Goal: Task Accomplishment & Management: Manage account settings

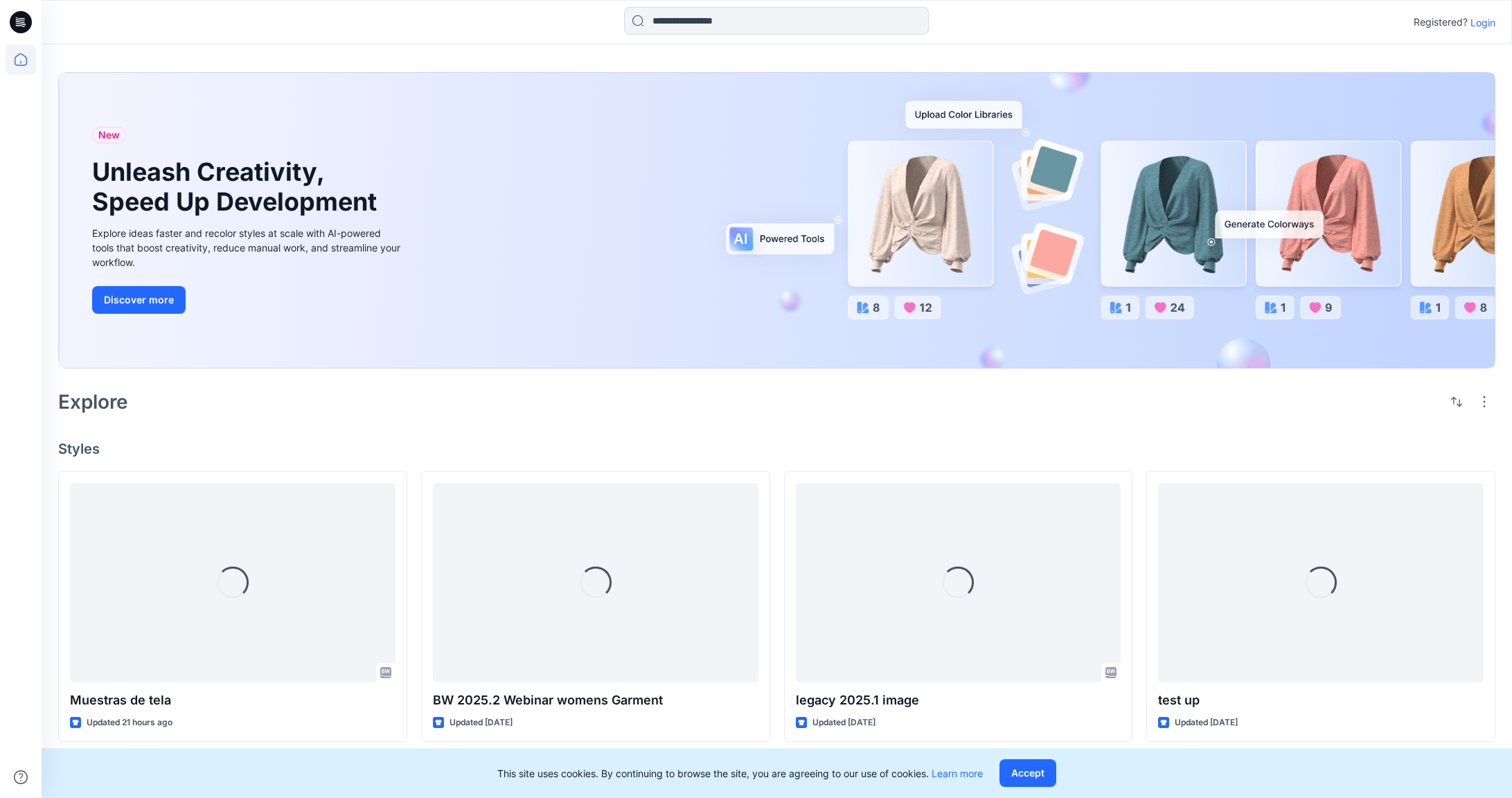
click at [1487, 27] on p "Login" at bounding box center [1483, 22] width 25 height 14
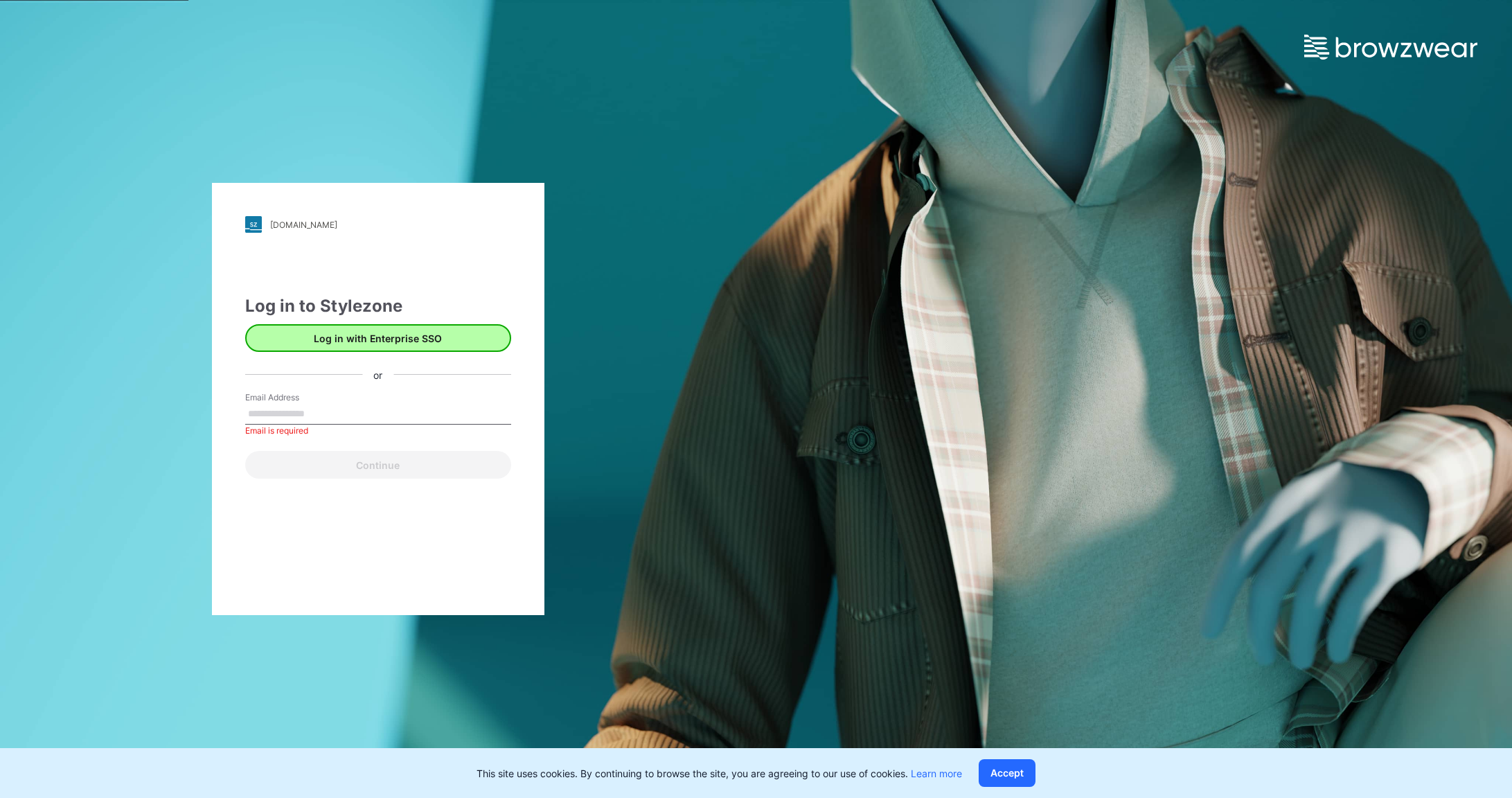
click at [353, 333] on button "Log in with Enterprise SSO" at bounding box center [378, 338] width 266 height 28
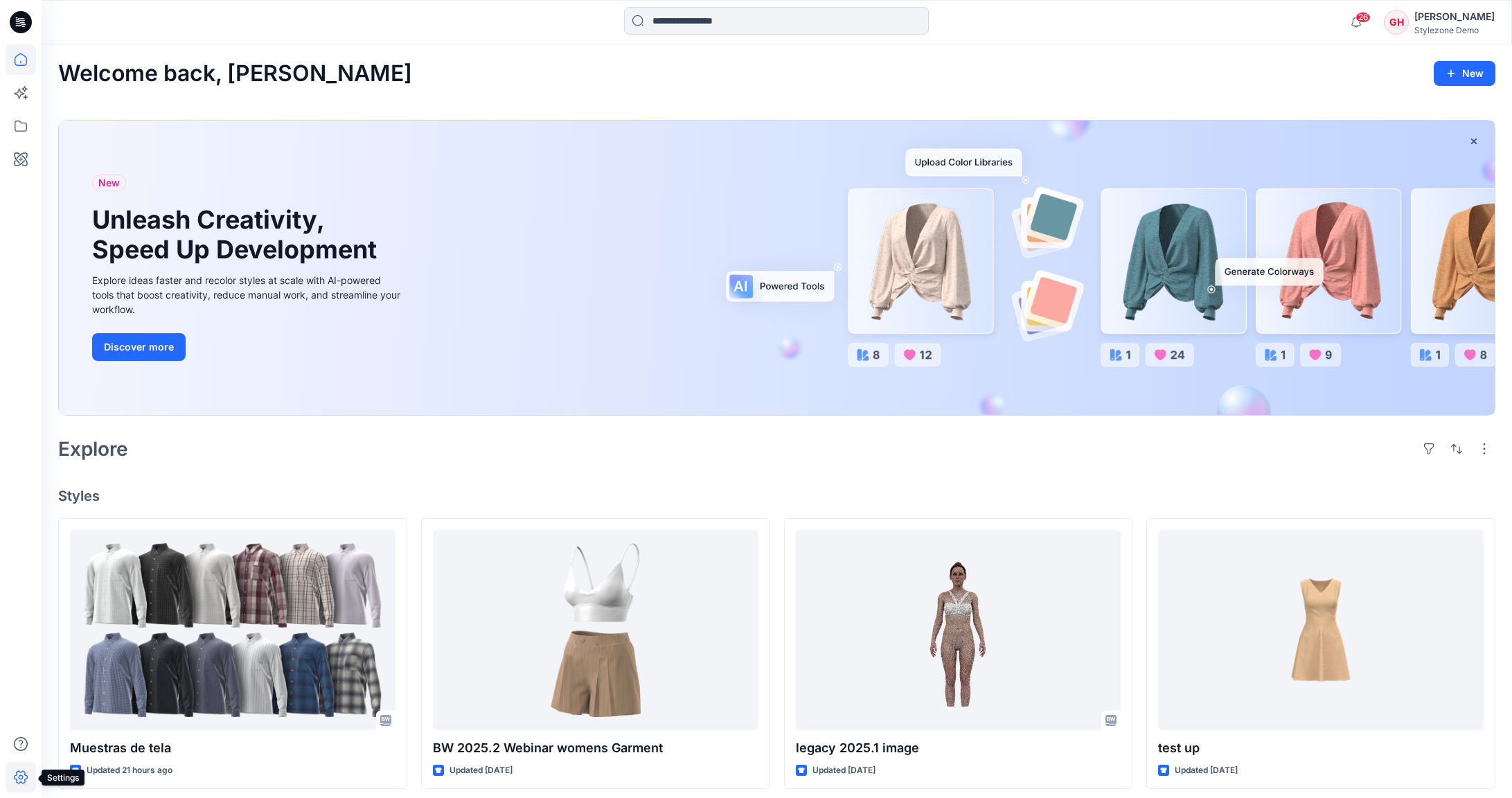
click at [13, 774] on icon at bounding box center [21, 777] width 30 height 30
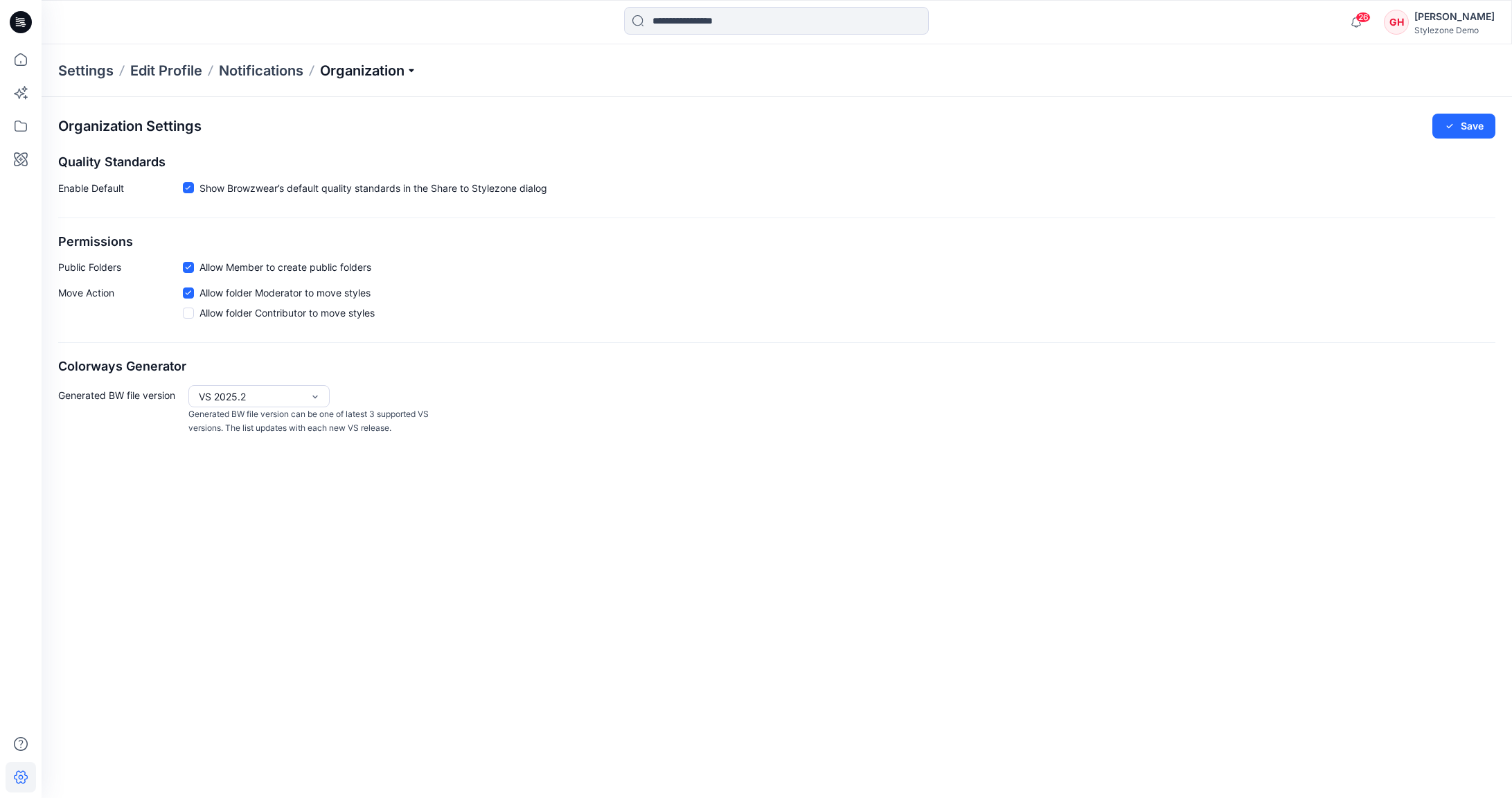
click at [401, 75] on span "Organization" at bounding box center [368, 70] width 97 height 19
click at [258, 70] on p "Notifications" at bounding box center [261, 70] width 85 height 19
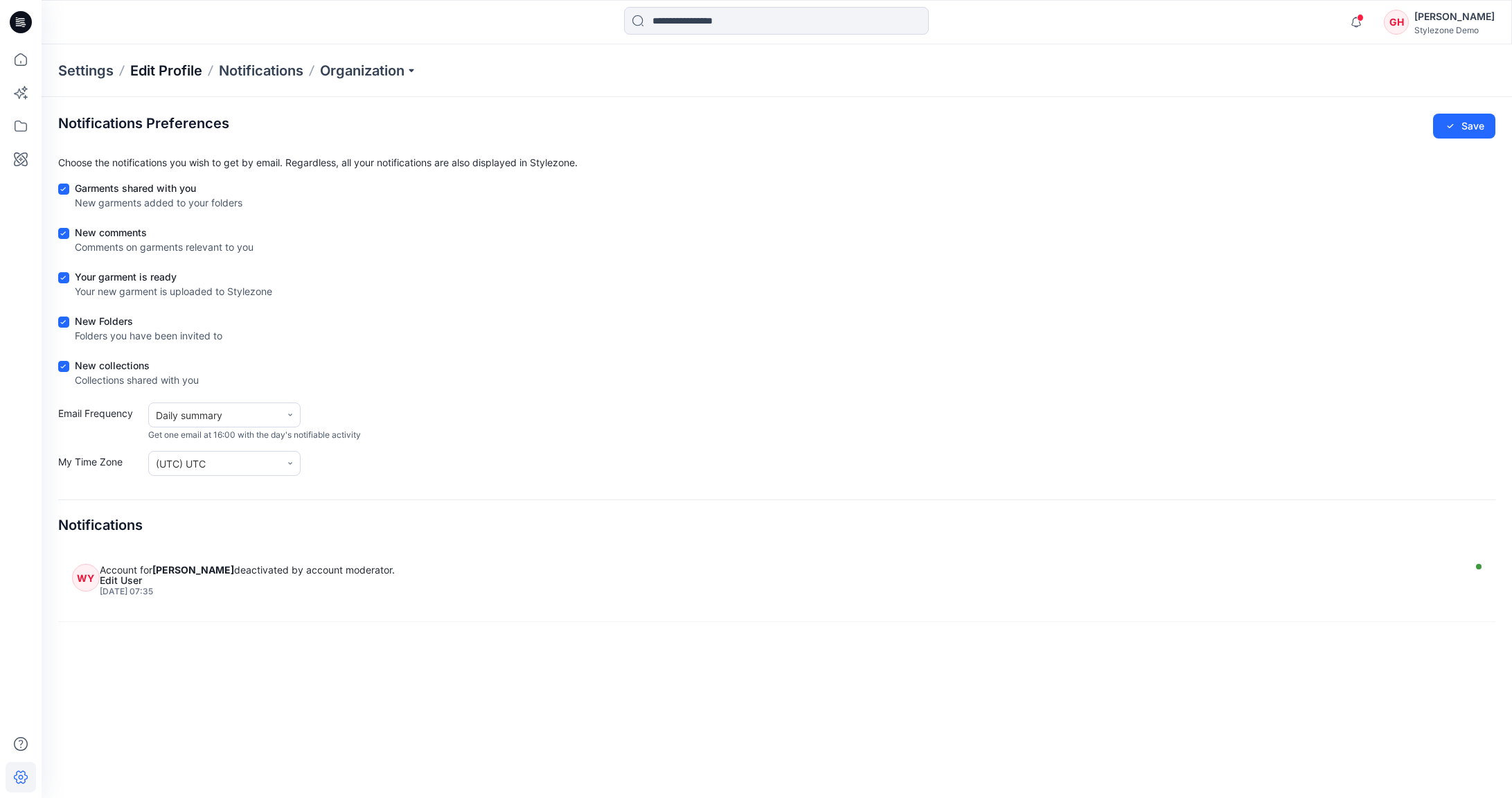
click at [191, 75] on p "Edit Profile" at bounding box center [166, 70] width 72 height 19
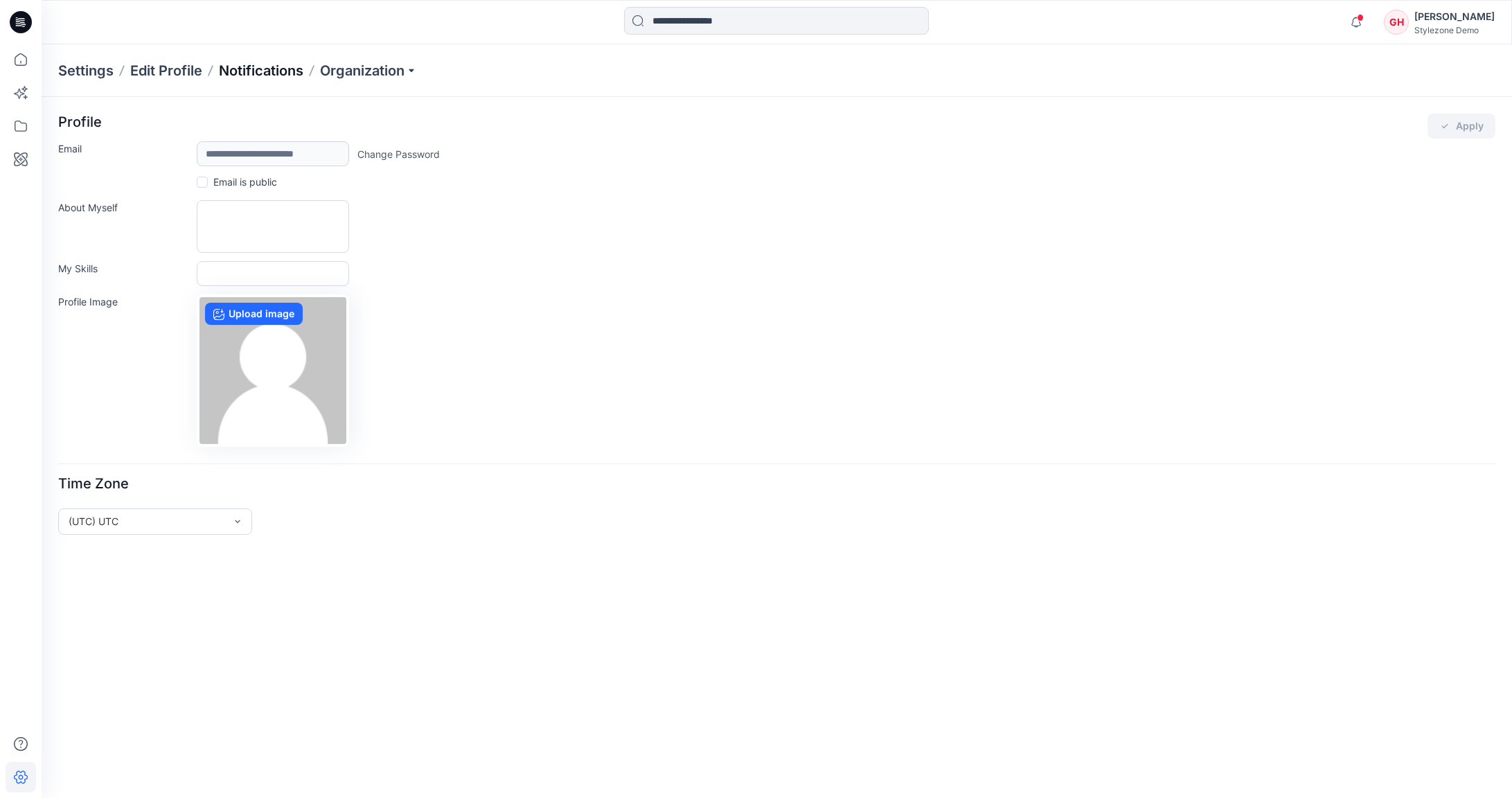
click at [274, 70] on p "Notifications" at bounding box center [261, 70] width 85 height 19
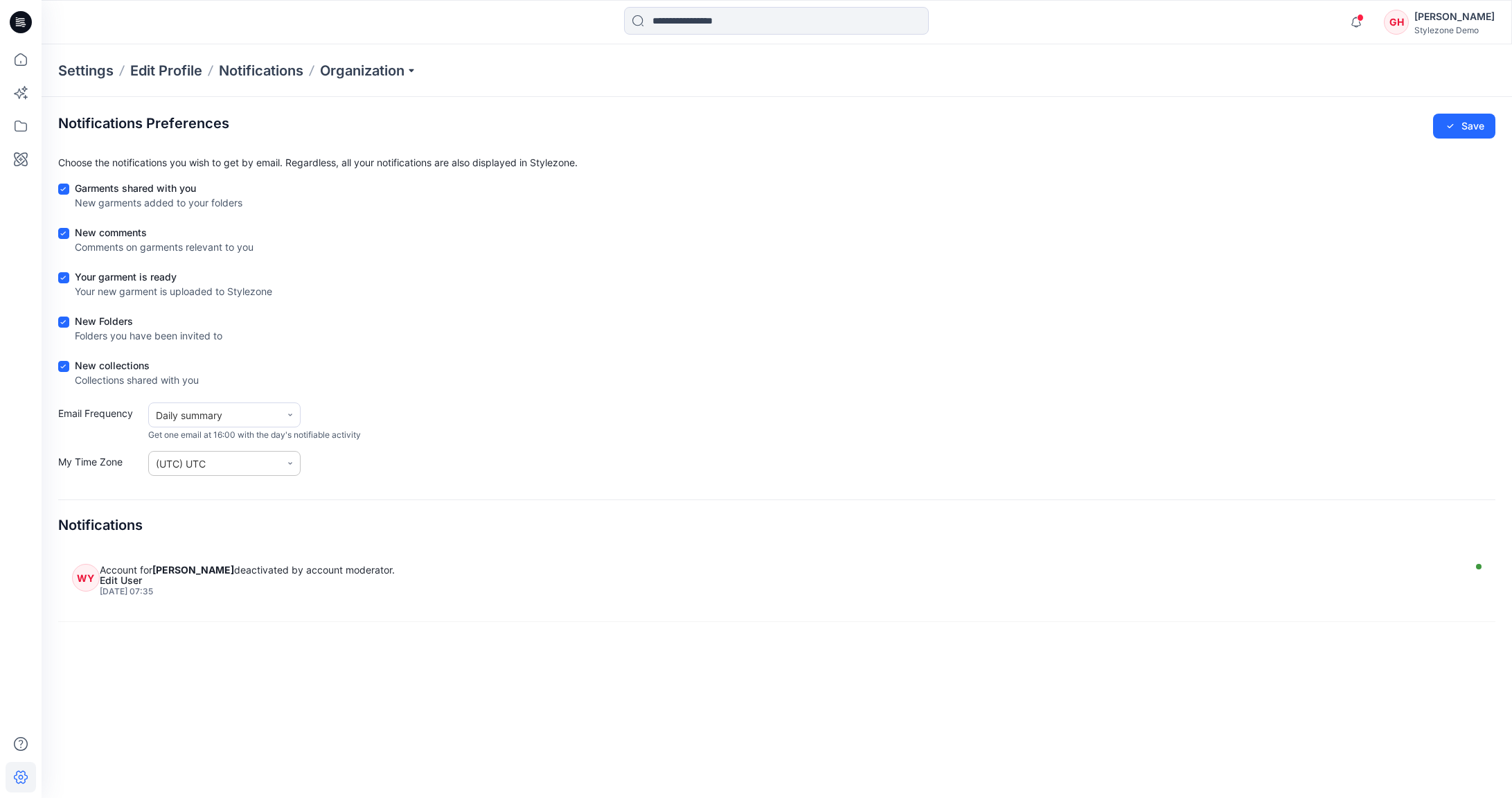
click at [294, 459] on div at bounding box center [290, 463] width 19 height 19
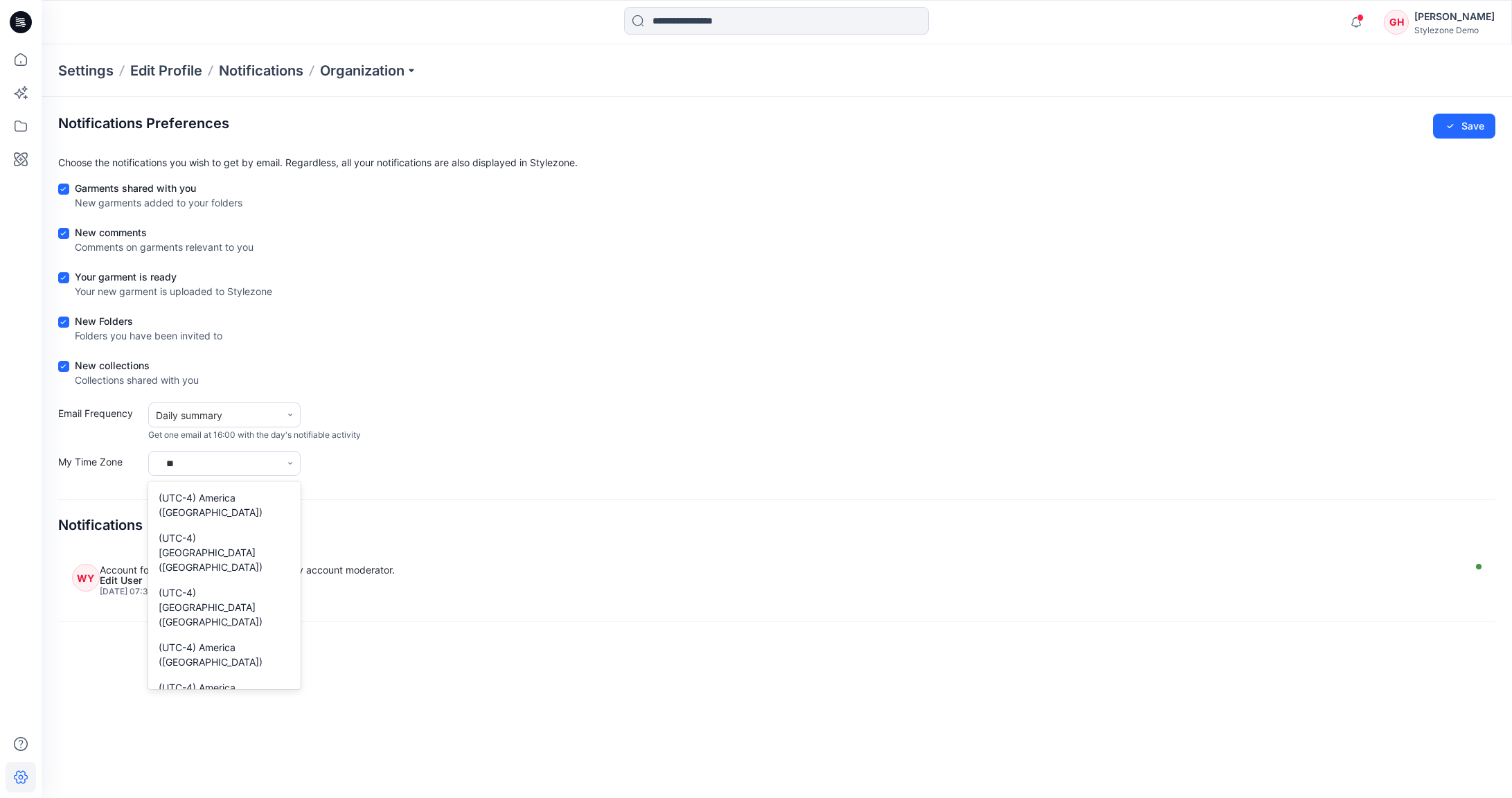
scroll to position [200, 0]
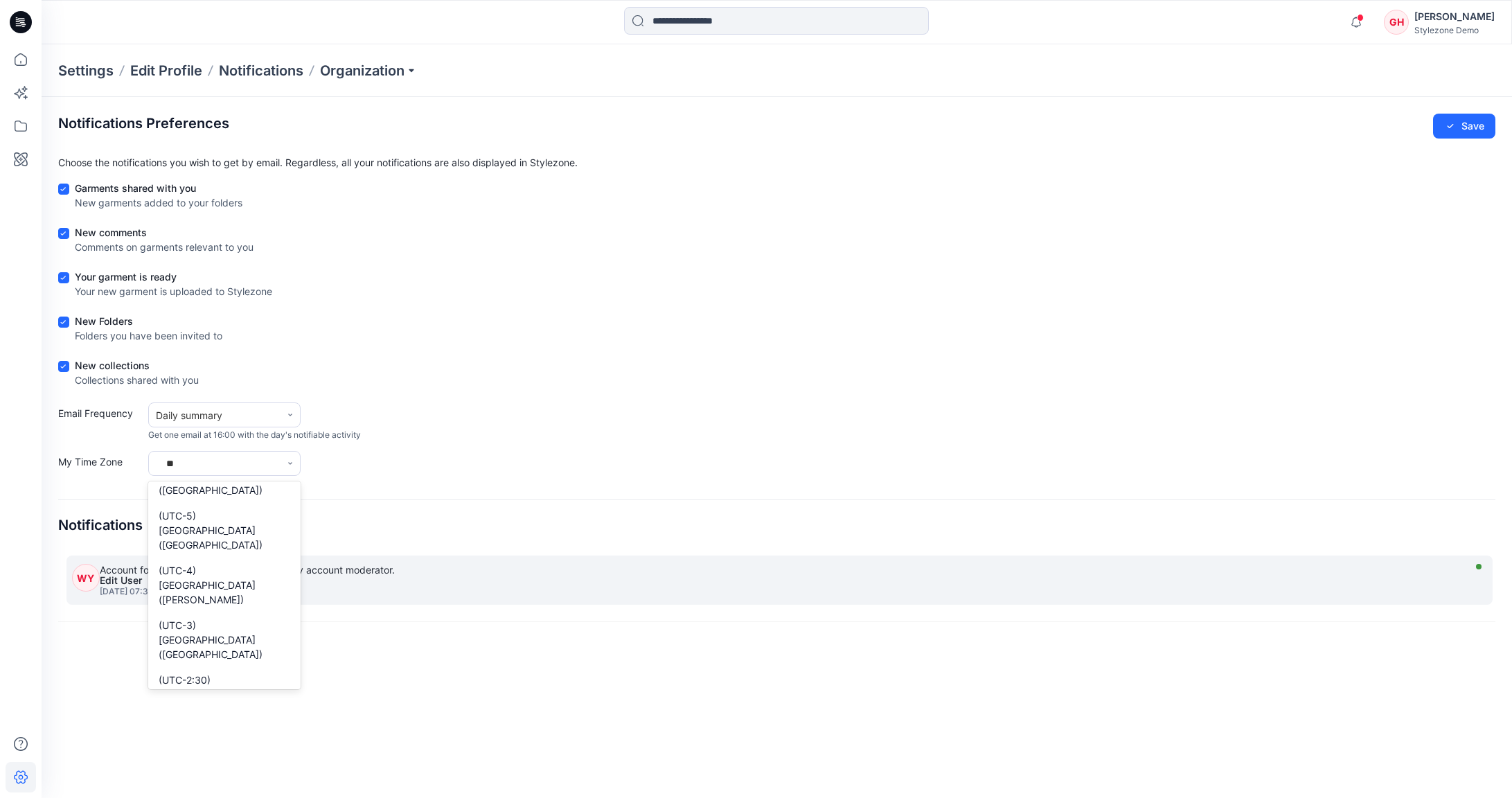
type input "***"
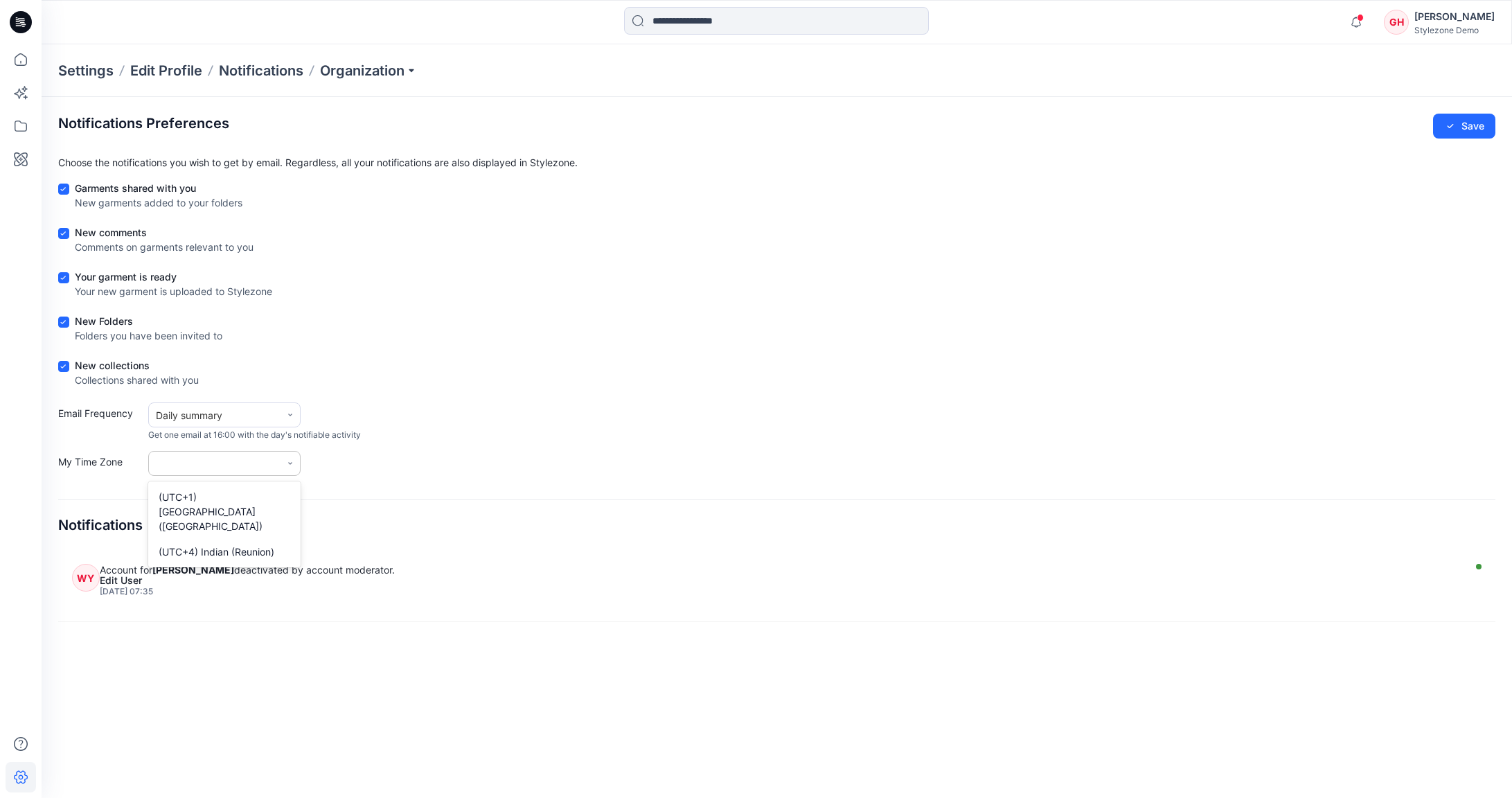
click at [197, 472] on div at bounding box center [224, 463] width 152 height 25
click at [199, 470] on div "(UTC) UTC" at bounding box center [224, 463] width 152 height 25
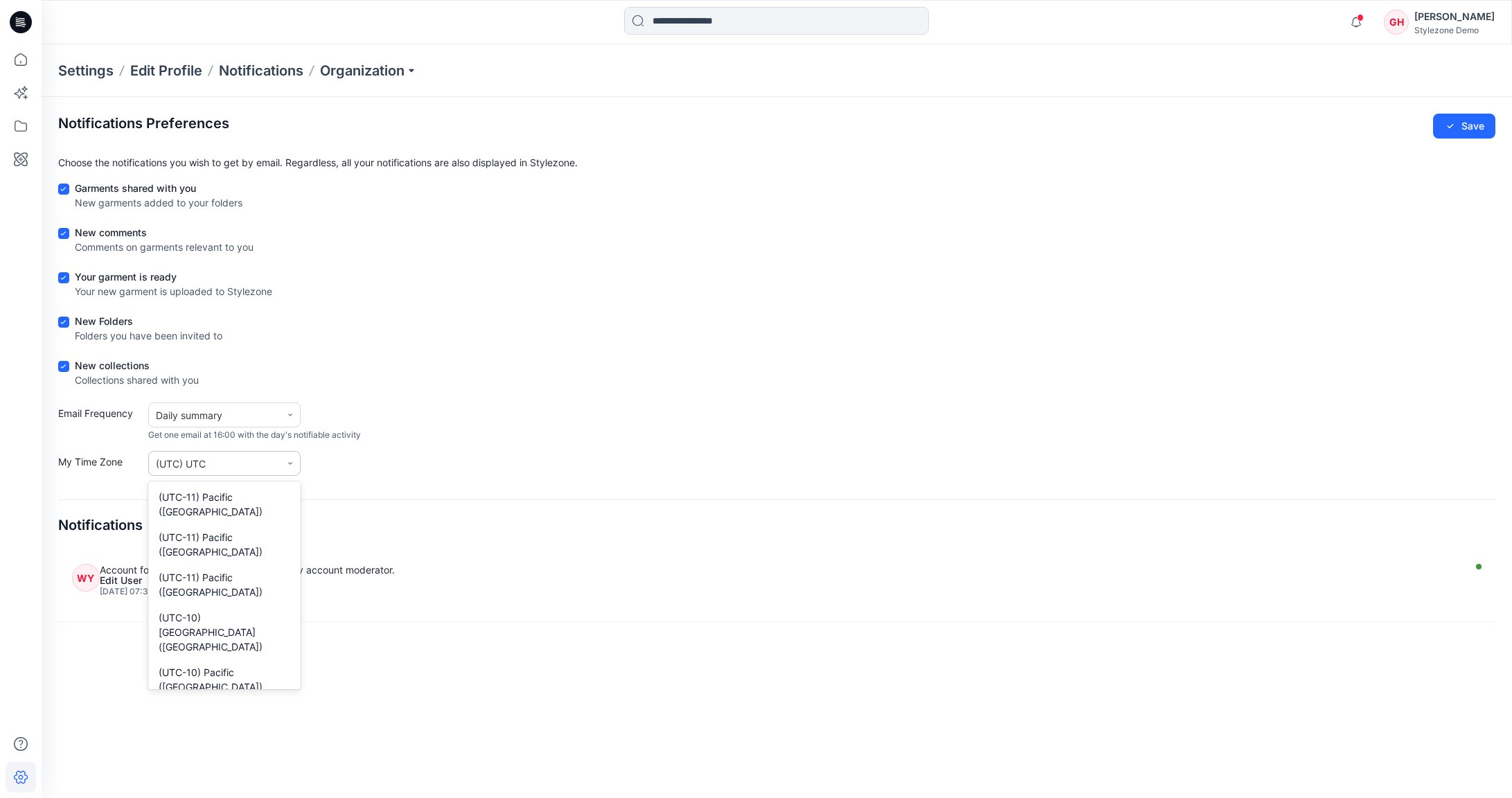
scroll to position [5805, 0]
click at [204, 464] on div "(UTC) UTC" at bounding box center [215, 464] width 118 height 14
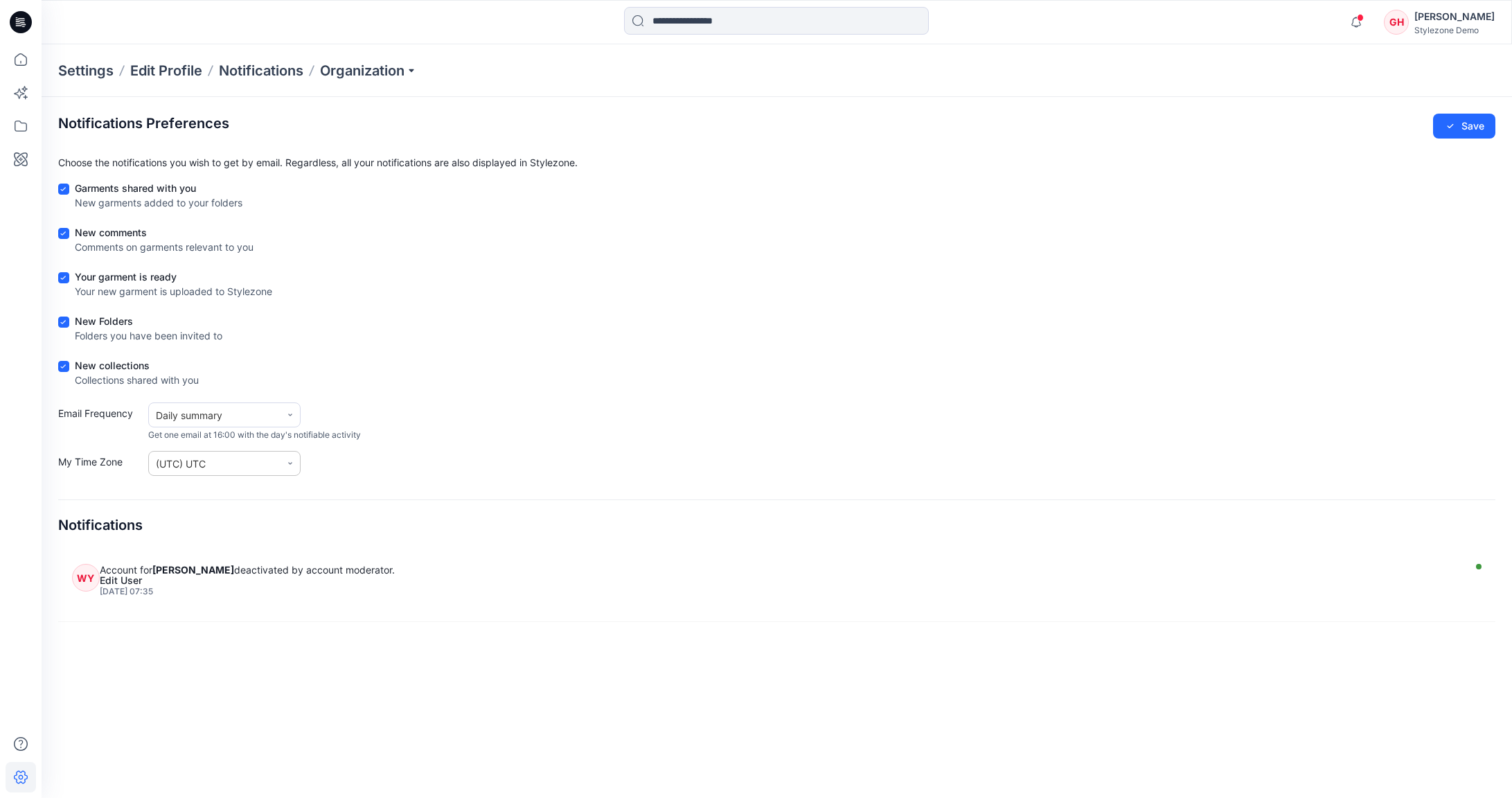
click at [284, 468] on div at bounding box center [290, 463] width 19 height 19
type input "**"
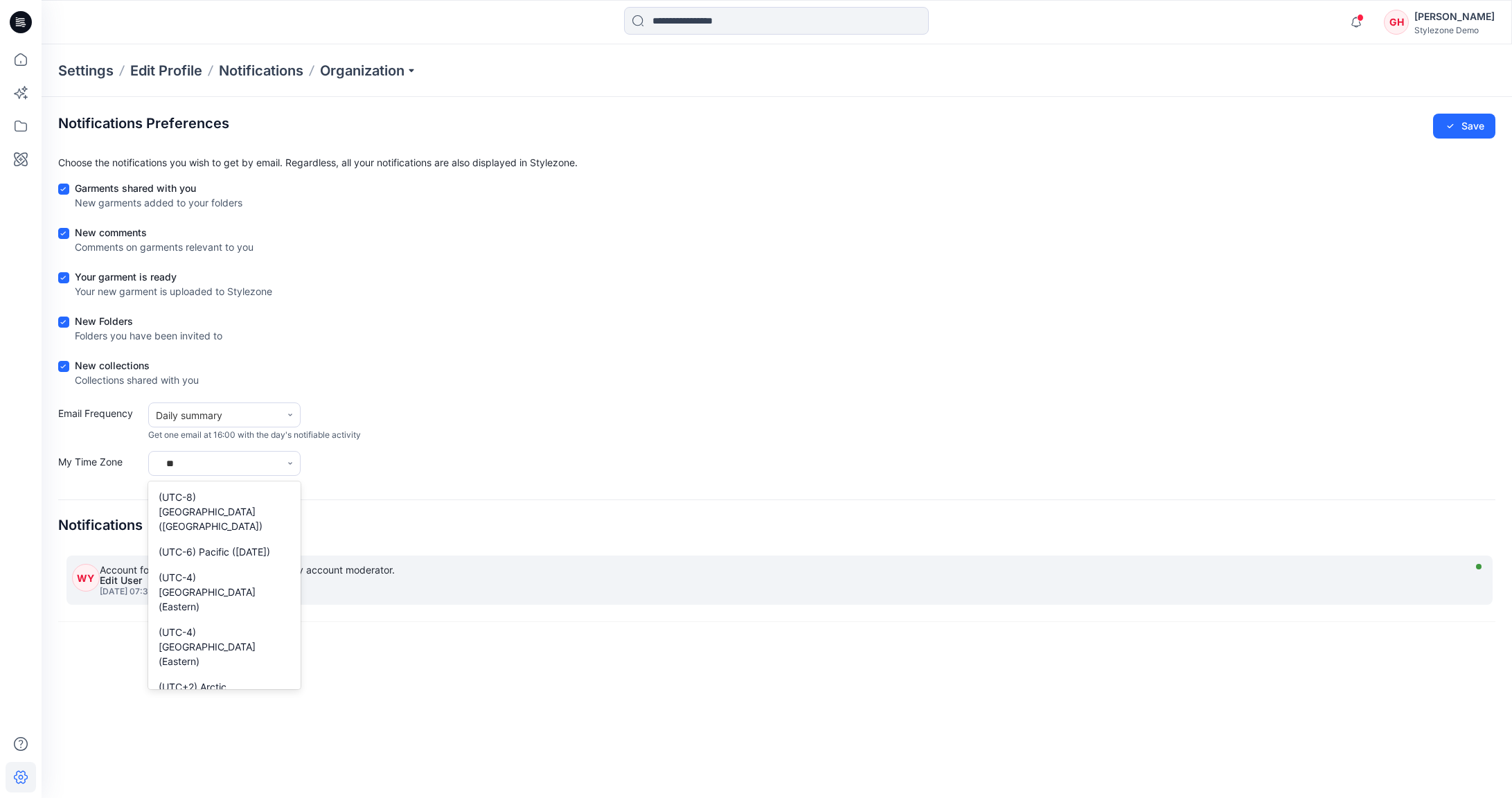
click at [261, 619] on div "(UTC-4) [GEOGRAPHIC_DATA] (Eastern)" at bounding box center [224, 646] width 152 height 55
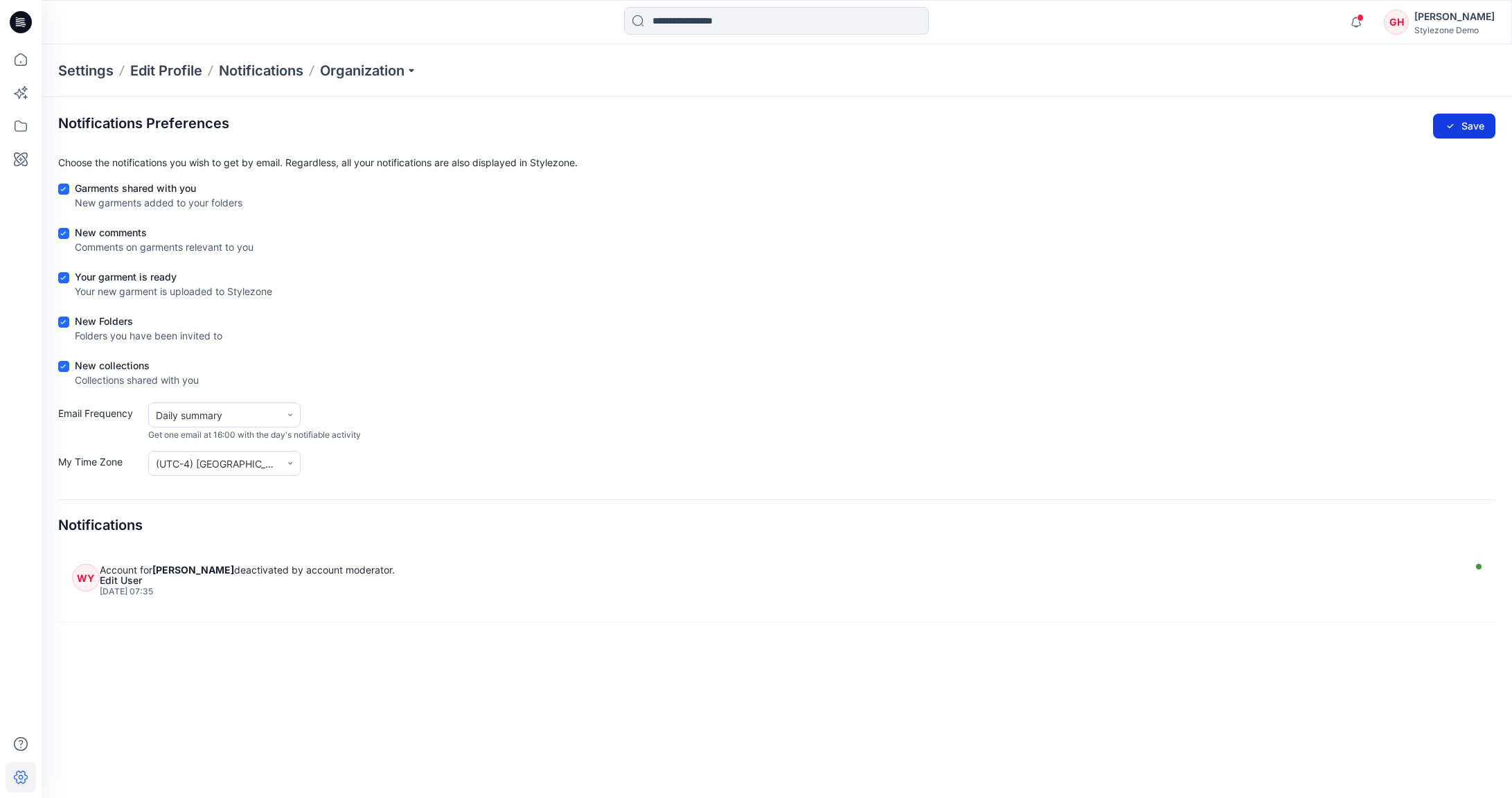
click at [1466, 128] on button "Save" at bounding box center [1464, 126] width 62 height 25
click at [401, 69] on span "Organization" at bounding box center [368, 70] width 97 height 19
click at [523, 72] on div "Settings Edit Profile Notifications Organization Invite/Edit Users Edit Status …" at bounding box center [777, 70] width 1470 height 52
click at [395, 74] on span "Organization" at bounding box center [368, 70] width 97 height 19
click at [327, 103] on link "Invite/Edit Users" at bounding box center [370, 102] width 202 height 28
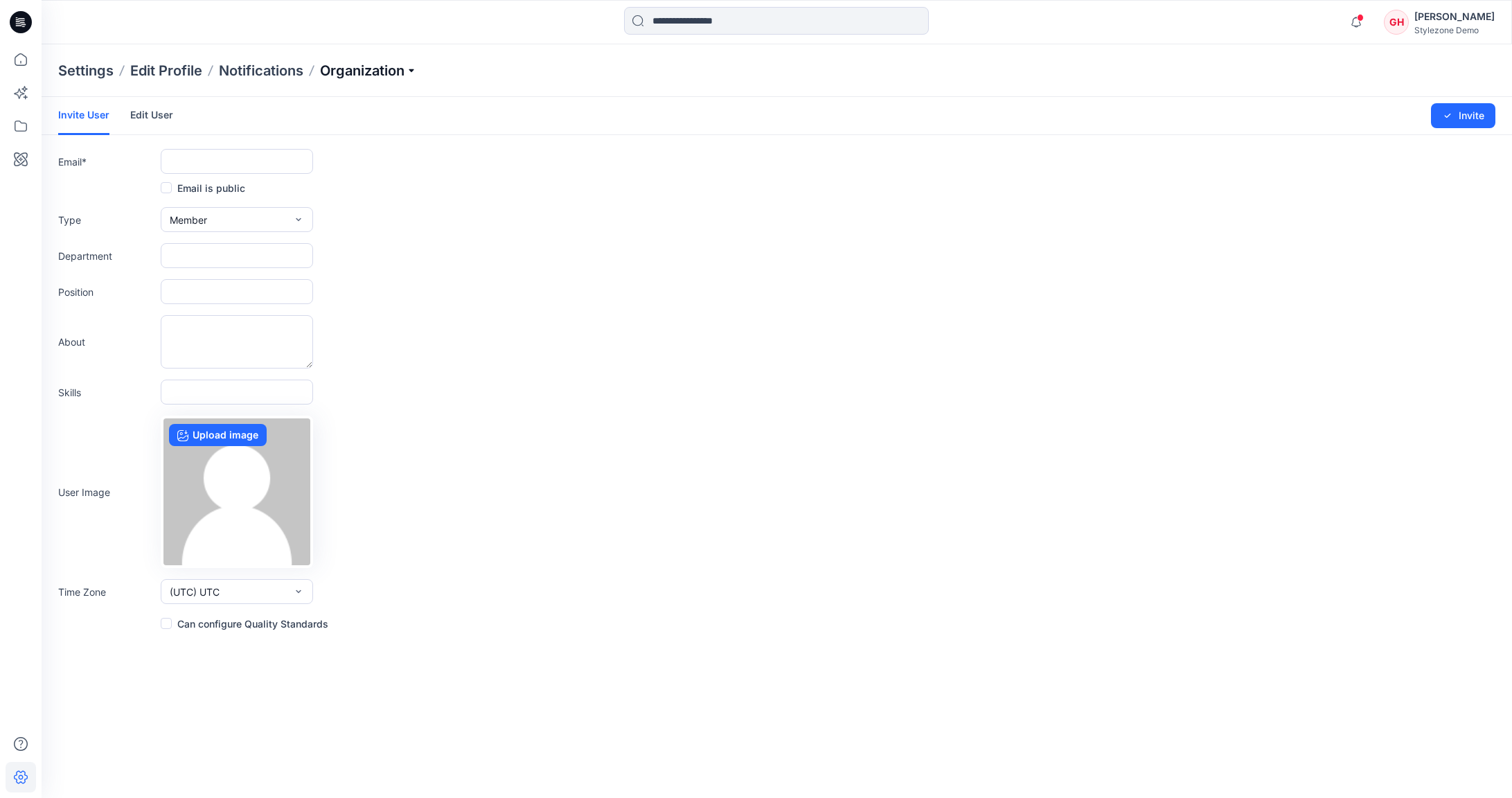
click at [378, 76] on span "Organization" at bounding box center [368, 70] width 97 height 19
click at [331, 239] on link "User Roles" at bounding box center [370, 241] width 202 height 28
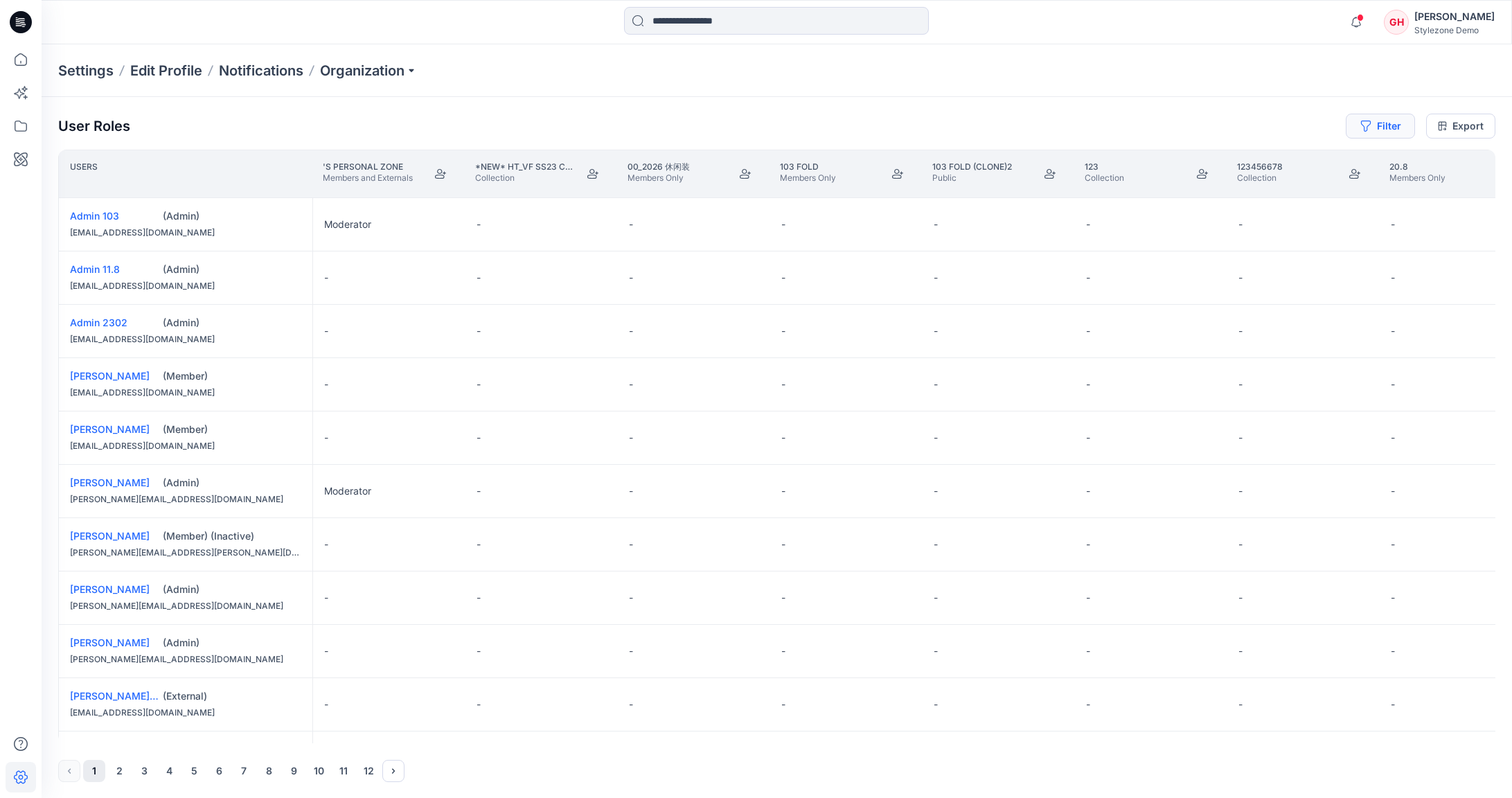
click at [1384, 120] on button "Filter" at bounding box center [1380, 126] width 69 height 25
click at [1286, 119] on div "User Roles Filter Filter folders... Filter users... Export" at bounding box center [776, 126] width 1437 height 25
click at [403, 68] on span "Organization" at bounding box center [368, 70] width 97 height 19
click at [550, 100] on div "User Roles Filter Export Users 's Personal Zone Members and Externals *new* HT_…" at bounding box center [777, 447] width 1470 height 702
